Goal: Task Accomplishment & Management: Manage account settings

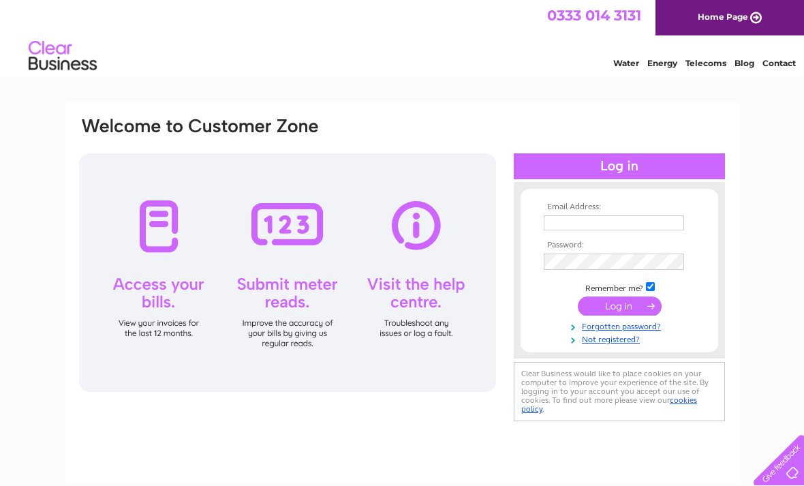
click at [565, 216] on input "text" at bounding box center [614, 222] width 140 height 15
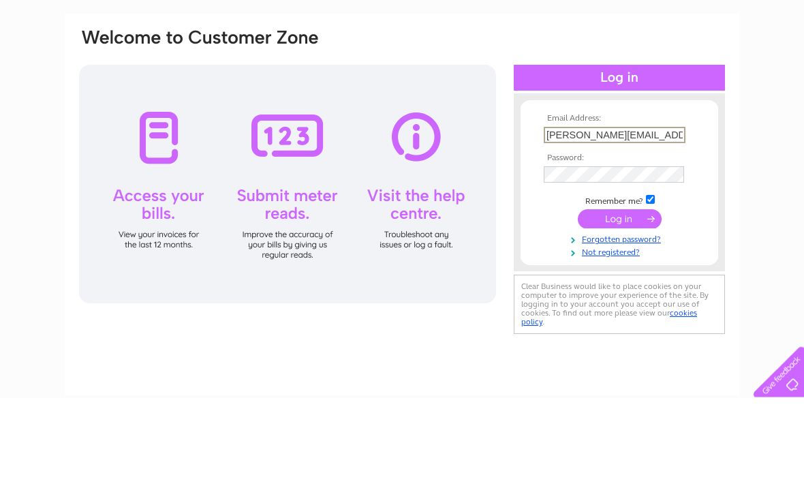
type input "Valerie.vinnicombe@gmail.com"
click at [624, 298] on input "submit" at bounding box center [620, 307] width 84 height 19
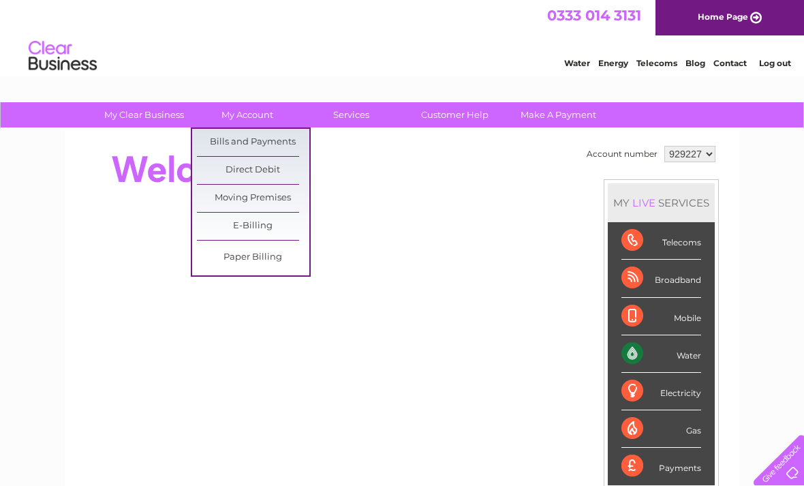
click at [291, 140] on link "Bills and Payments" at bounding box center [253, 142] width 112 height 27
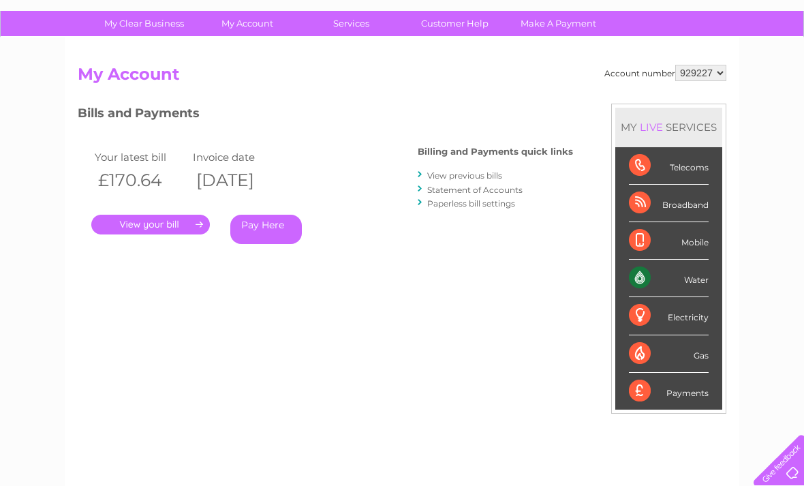
scroll to position [94, 0]
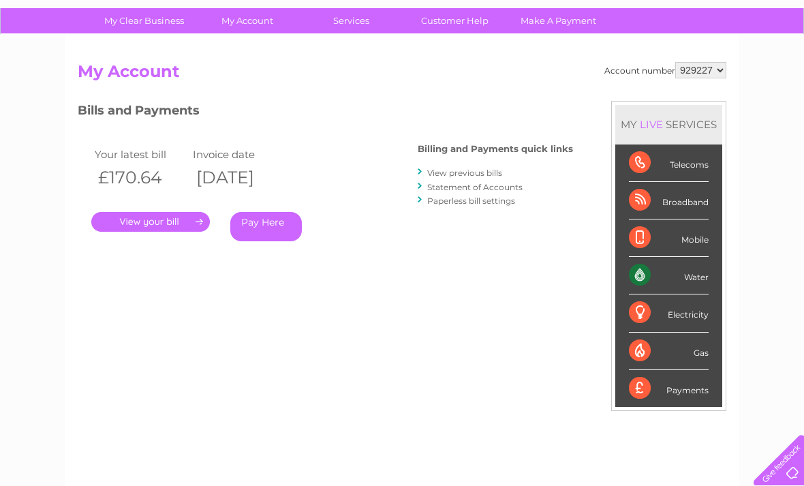
click at [179, 228] on link "." at bounding box center [150, 222] width 119 height 20
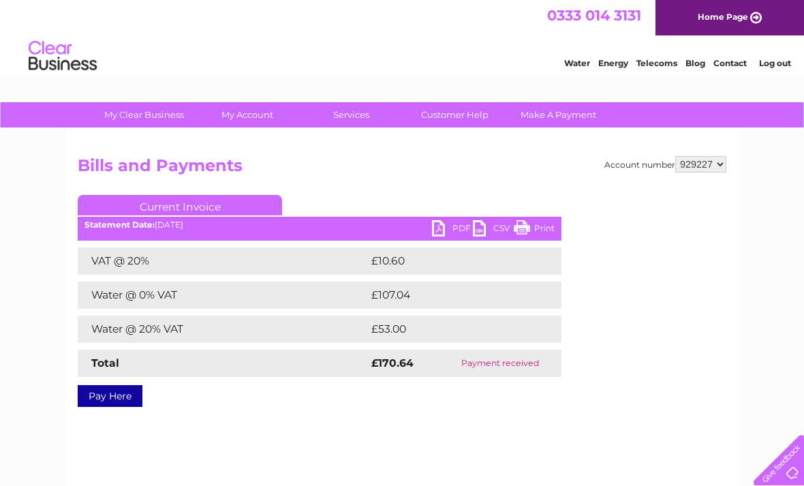
click at [448, 231] on link "PDF" at bounding box center [452, 230] width 41 height 20
click at [780, 61] on link "Log out" at bounding box center [775, 63] width 32 height 10
